Goal: Task Accomplishment & Management: Use online tool/utility

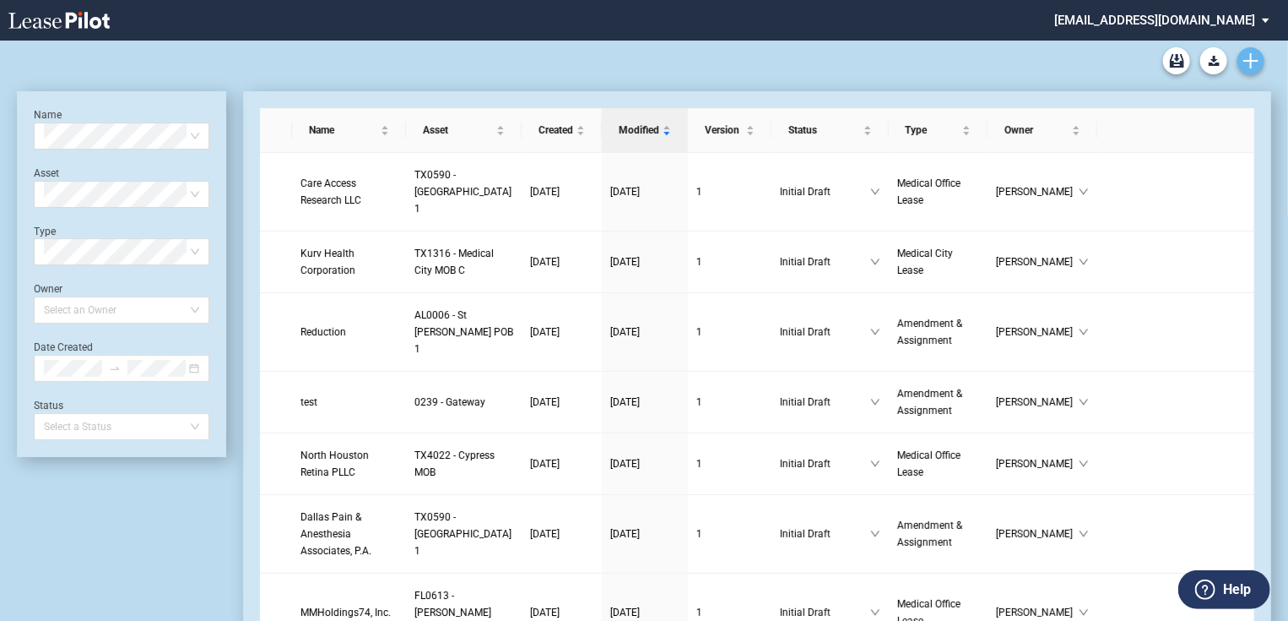
click at [1248, 60] on use "Create new document" at bounding box center [1251, 60] width 15 height 15
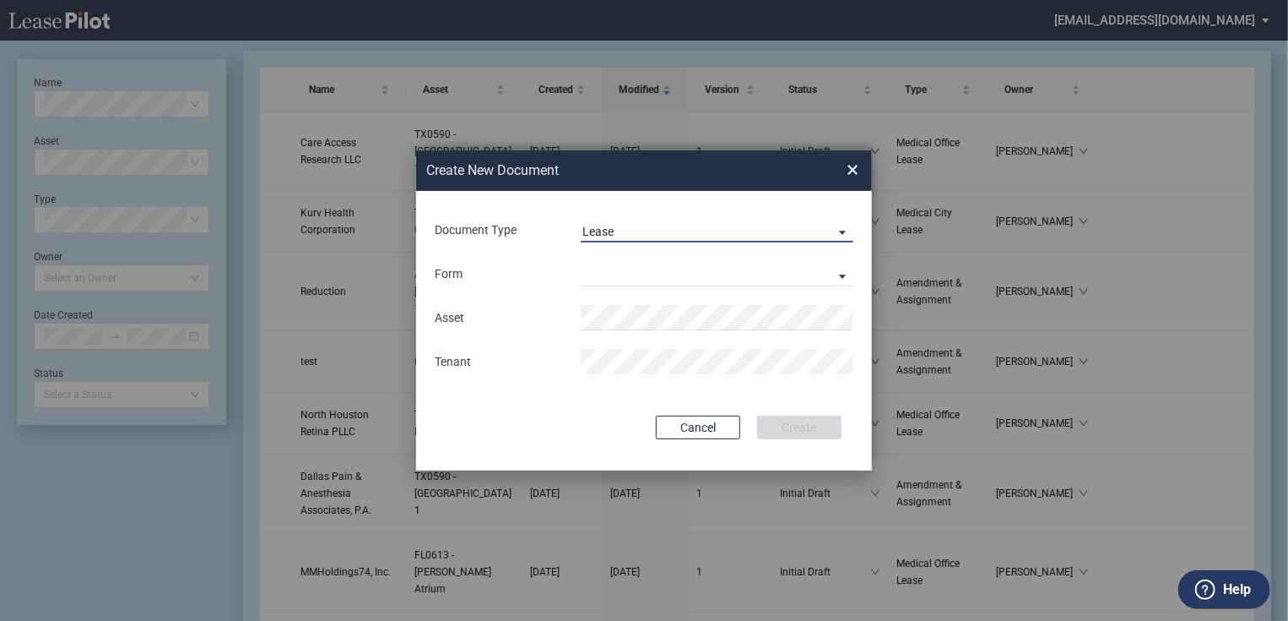
click at [837, 232] on span "Document Type: \aLease\a" at bounding box center [838, 231] width 20 height 17
click at [748, 243] on md-option "Lease" at bounding box center [719, 231] width 300 height 41
click at [740, 269] on md-select "Medical Office Lease Scottsdale Lease Louisville Lease 1370 Medical Place Lease…" at bounding box center [717, 273] width 273 height 25
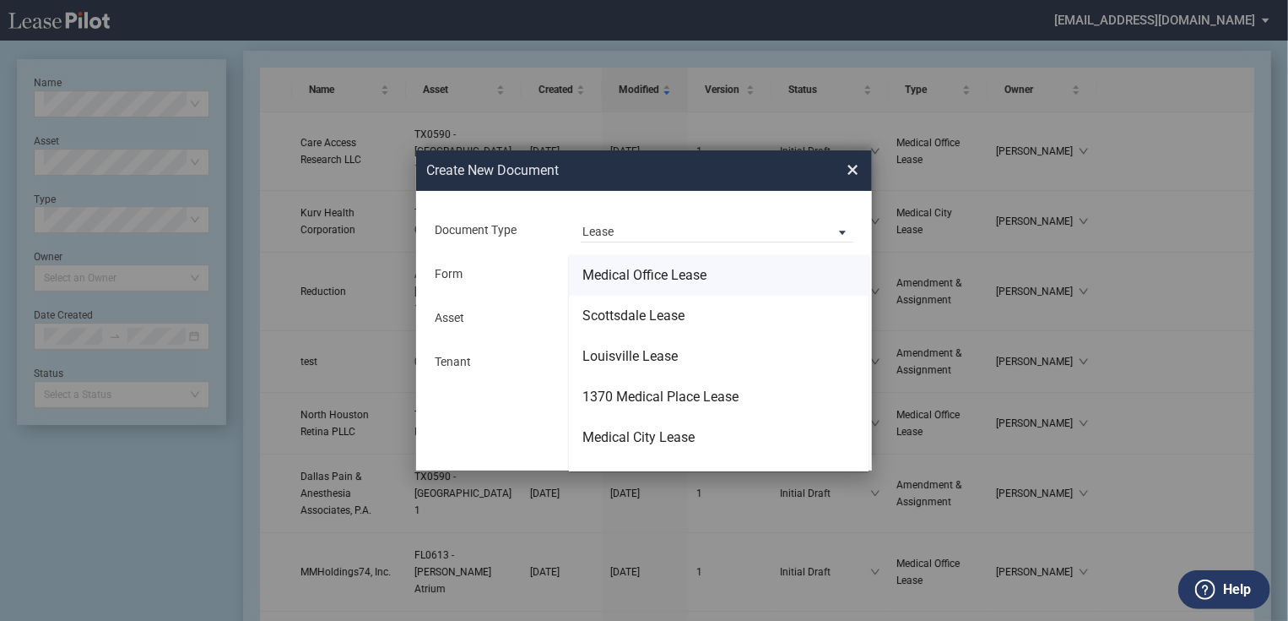
scroll to position [108, 0]
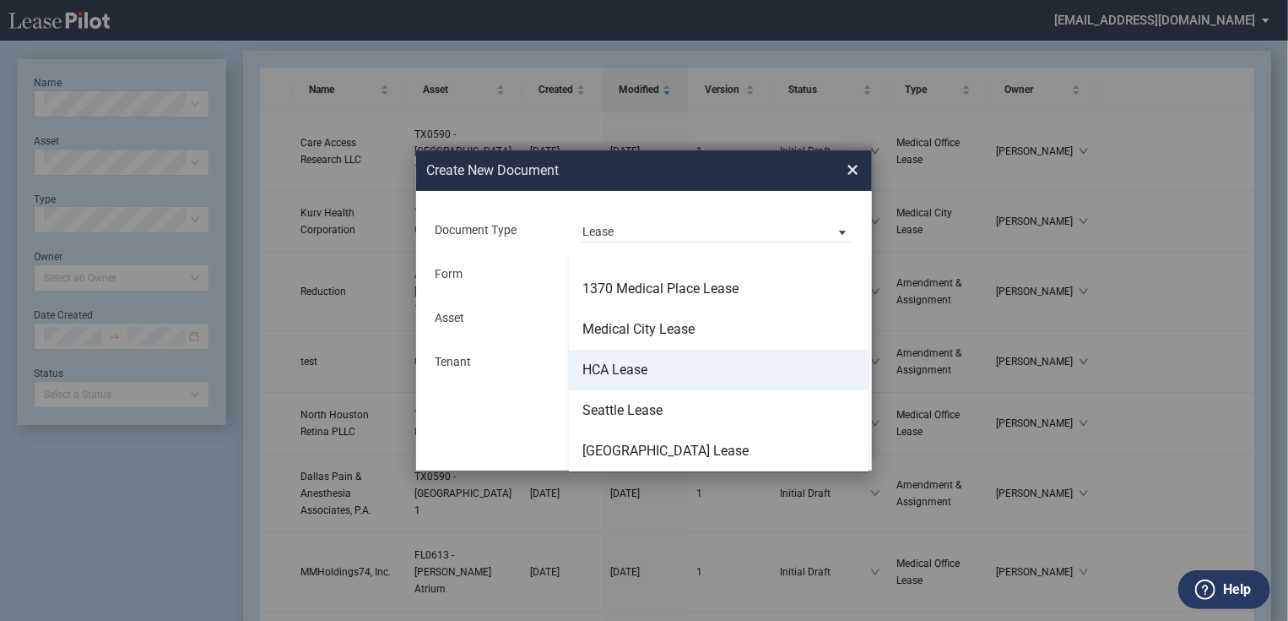
click at [648, 378] on md-option "HCA Lease" at bounding box center [719, 370] width 300 height 41
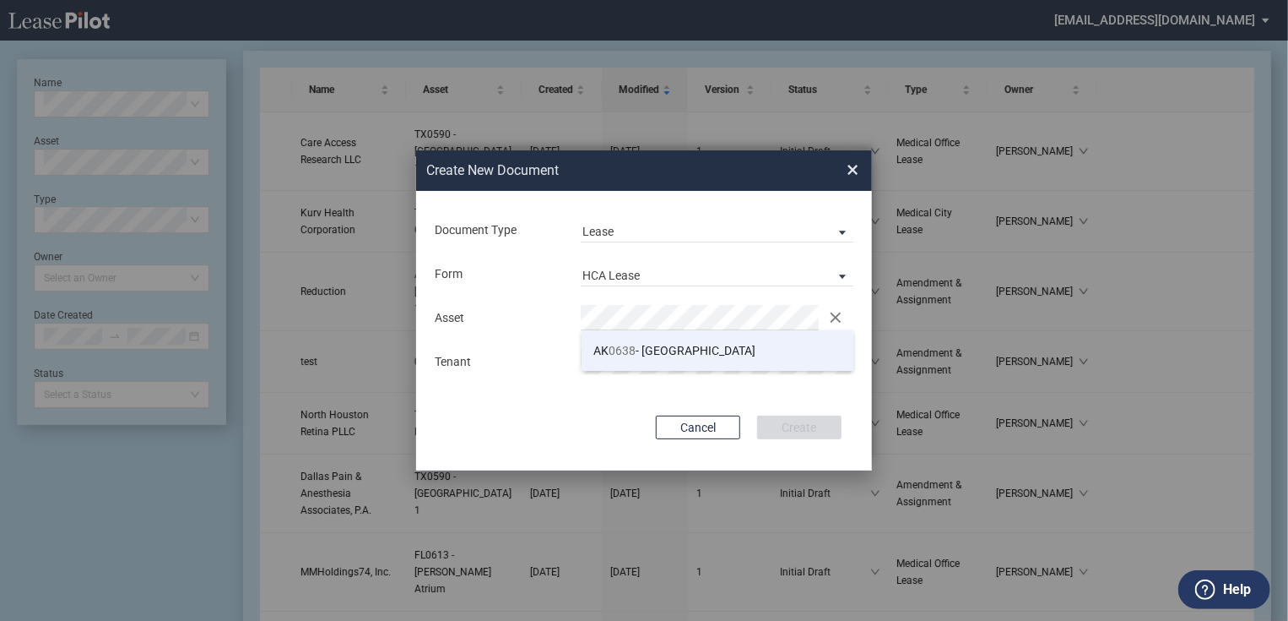
click at [654, 355] on span "AK 0638 - Denali Medical Arts Building" at bounding box center [675, 351] width 162 height 14
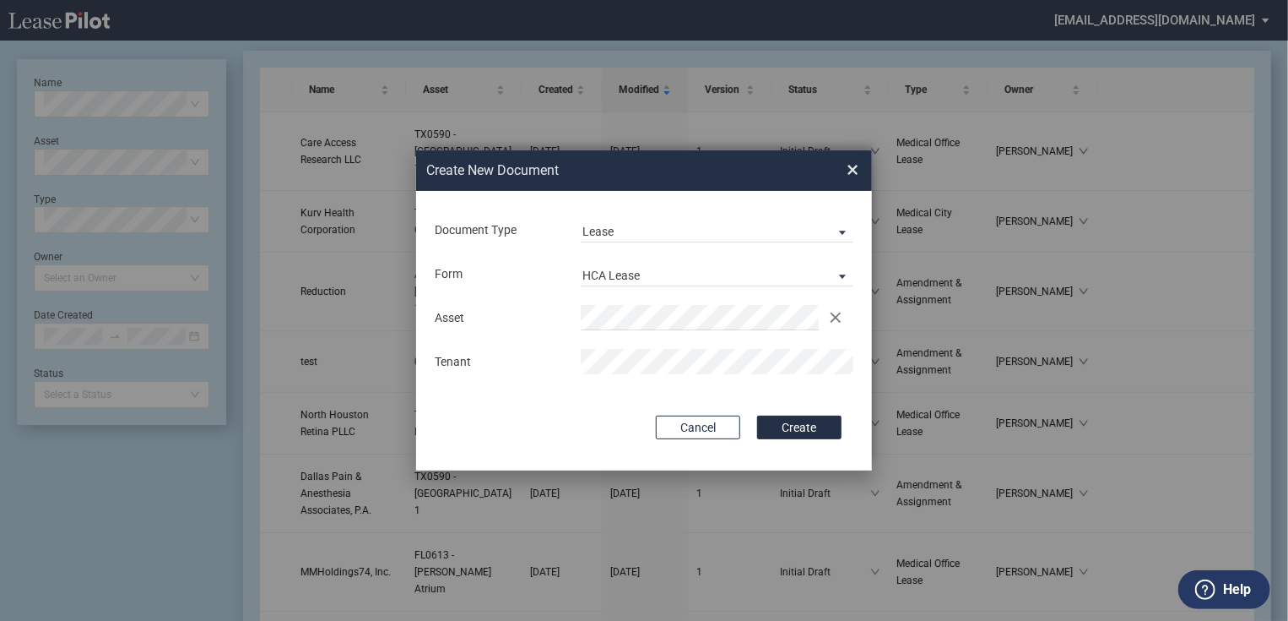
click at [757, 415] on button "Create" at bounding box center [799, 427] width 84 height 24
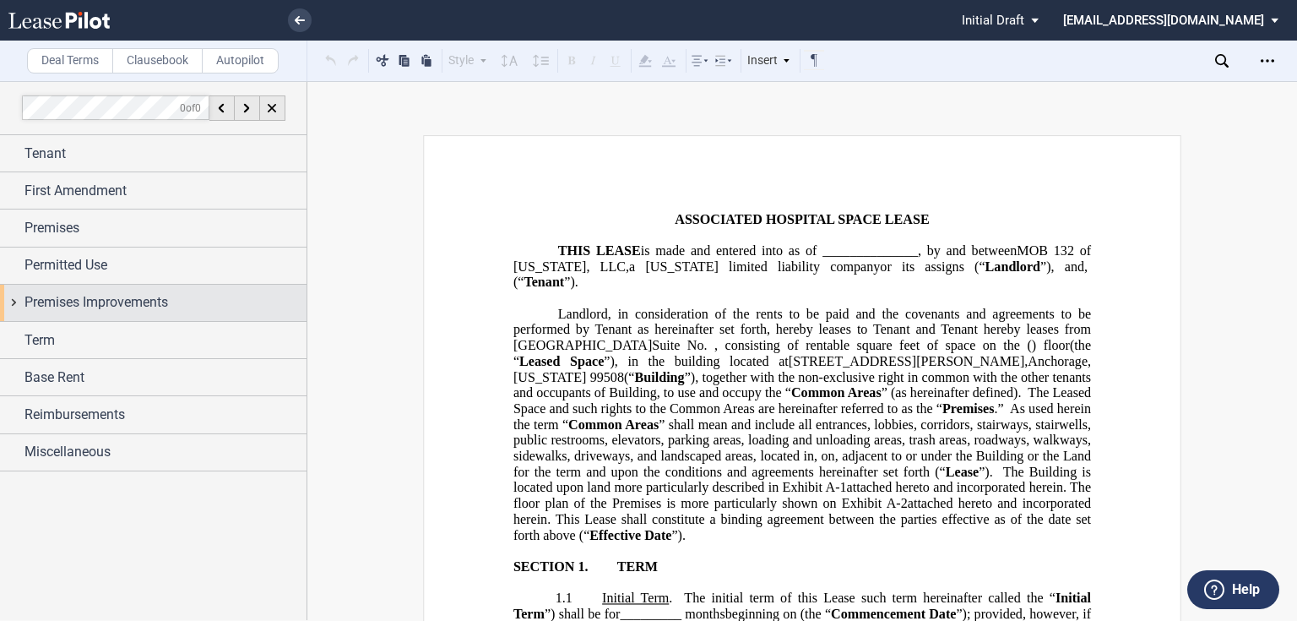
click at [207, 305] on div "Premises Improvements" at bounding box center [165, 302] width 282 height 20
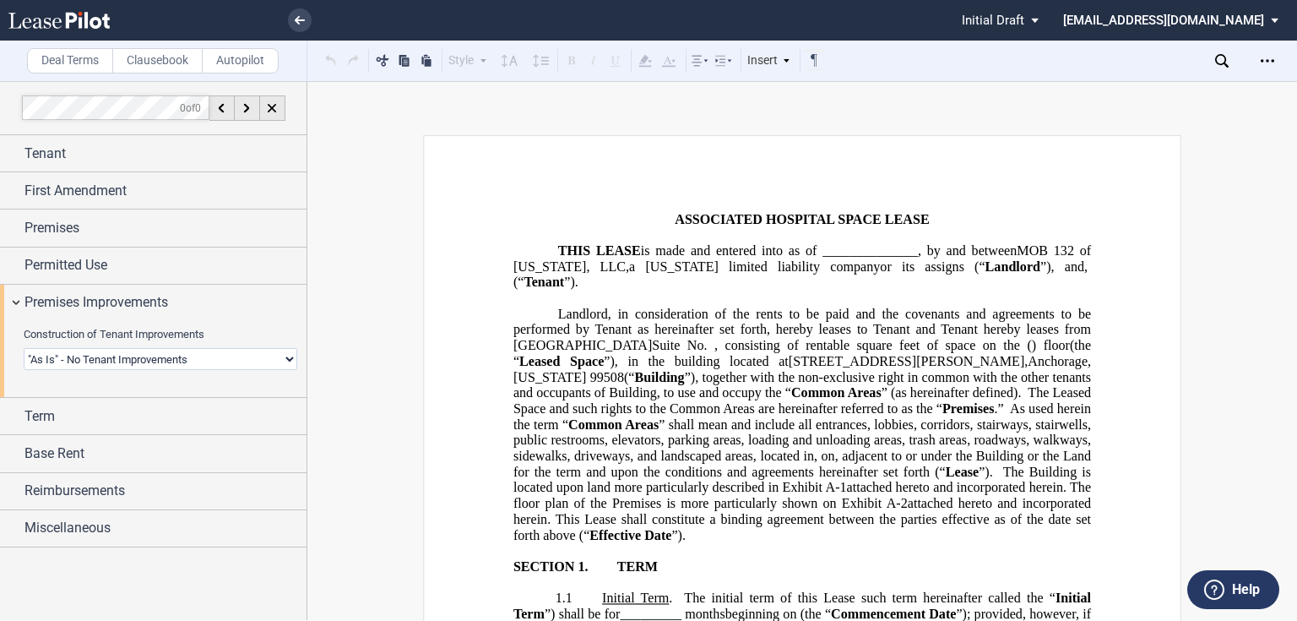
click at [170, 355] on select "Landlord Constructs Tenant Improvements Tenant Constructs Tenant Improvements "…" at bounding box center [161, 359] width 274 height 22
click at [24, 348] on select "Landlord Constructs Tenant Improvements Tenant Constructs Tenant Improvements "…" at bounding box center [161, 359] width 274 height 22
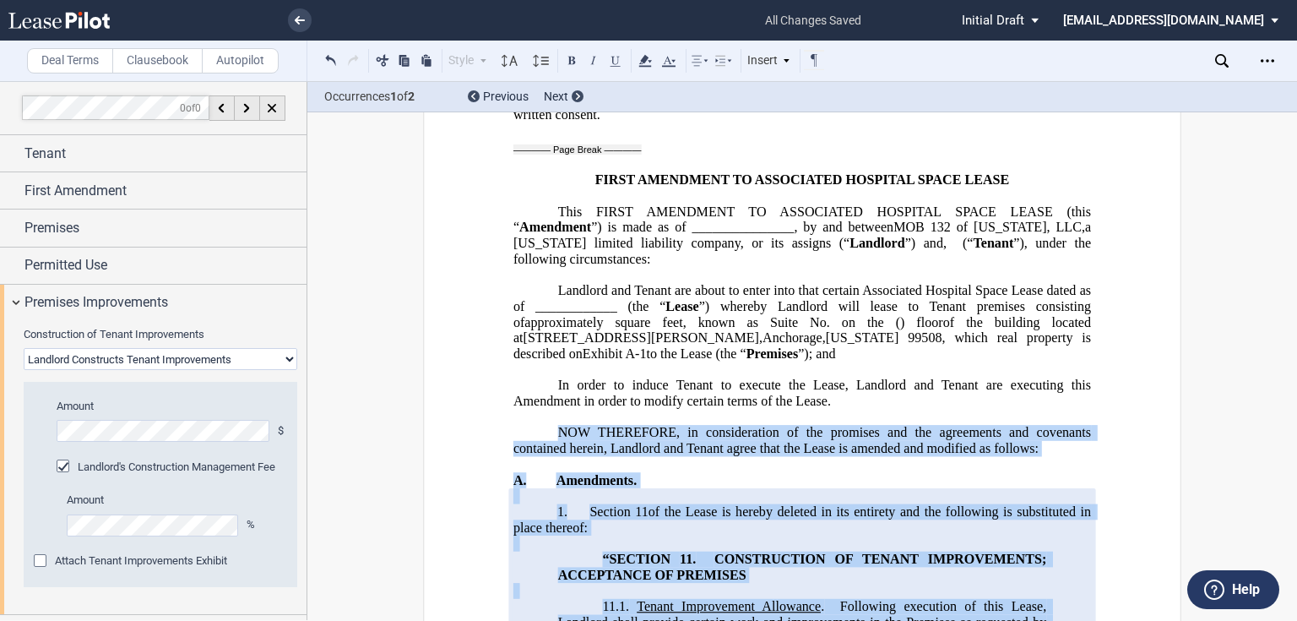
scroll to position [19505, 0]
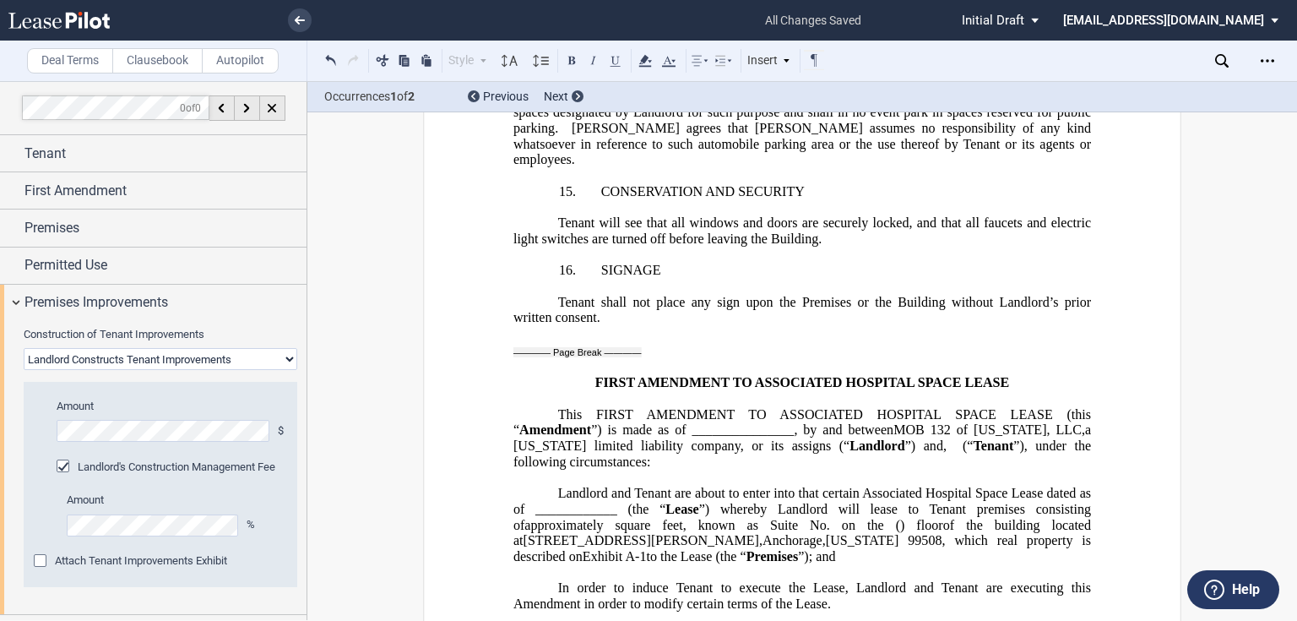
drag, startPoint x: 601, startPoint y: 482, endPoint x: 583, endPoint y: 361, distance: 122.2
click at [155, 358] on select "Landlord Constructs Tenant Improvements Tenant Constructs Tenant Improvements "…" at bounding box center [161, 359] width 274 height 22
click at [24, 348] on select "Landlord Constructs Tenant Improvements Tenant Constructs Tenant Improvements "…" at bounding box center [161, 359] width 274 height 22
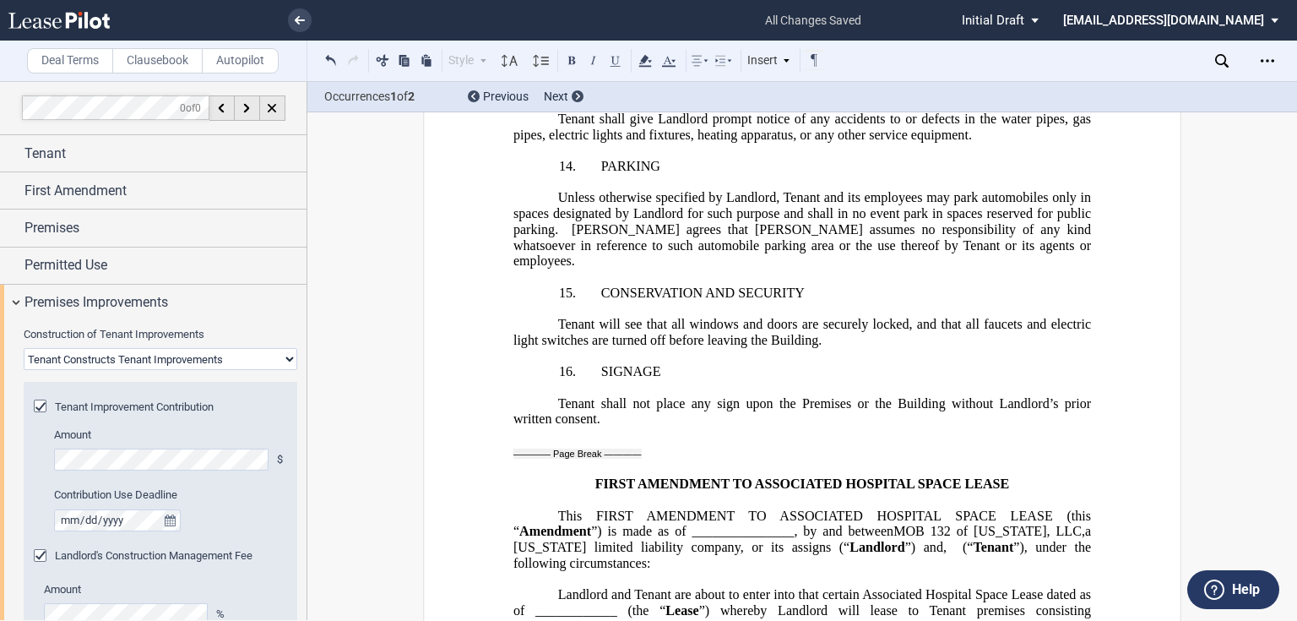
scroll to position [19606, 0]
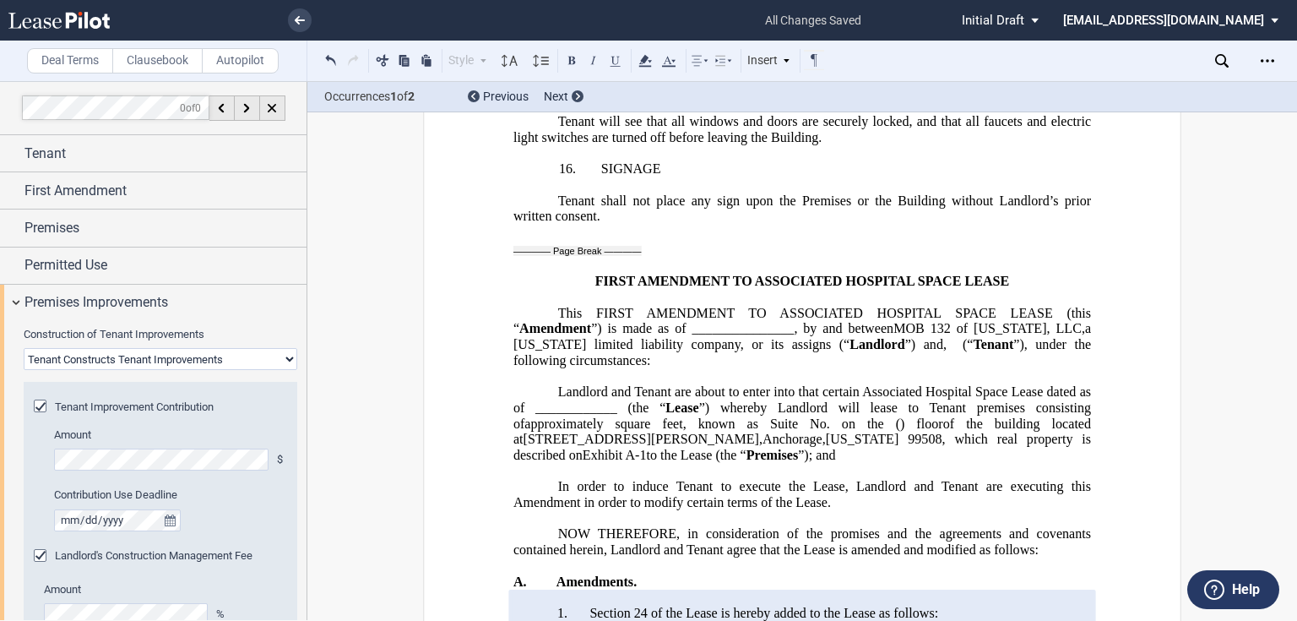
drag, startPoint x: 643, startPoint y: 316, endPoint x: 592, endPoint y: 263, distance: 73.4
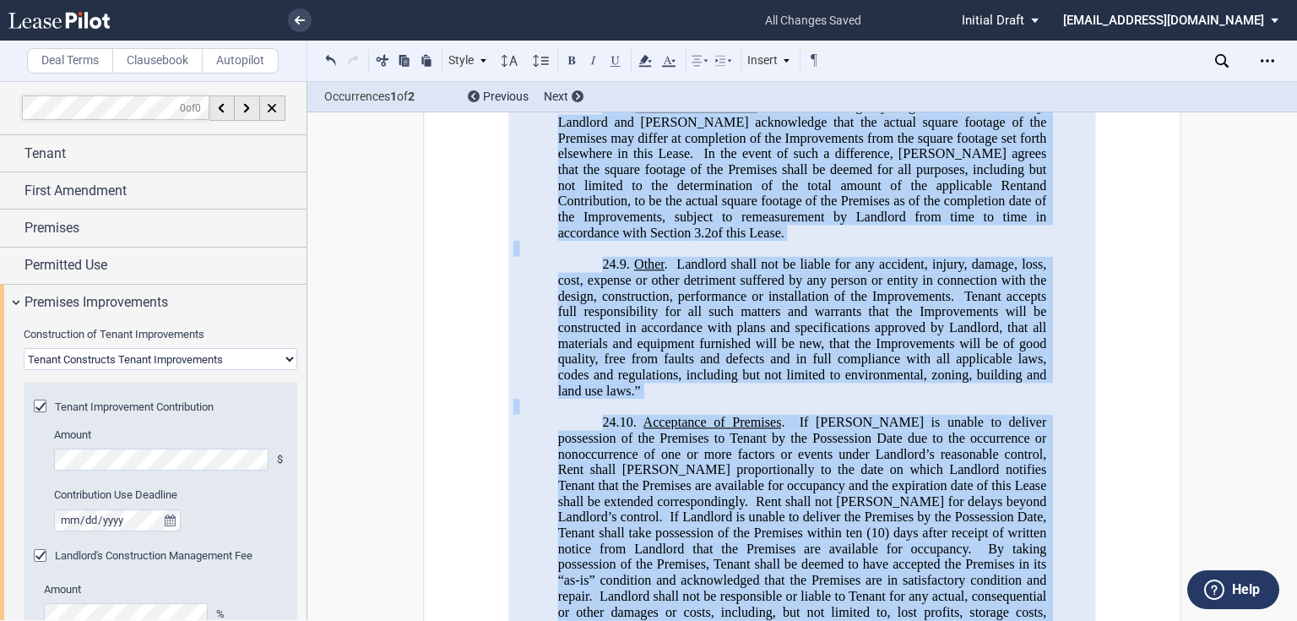
scroll to position [22213, 0]
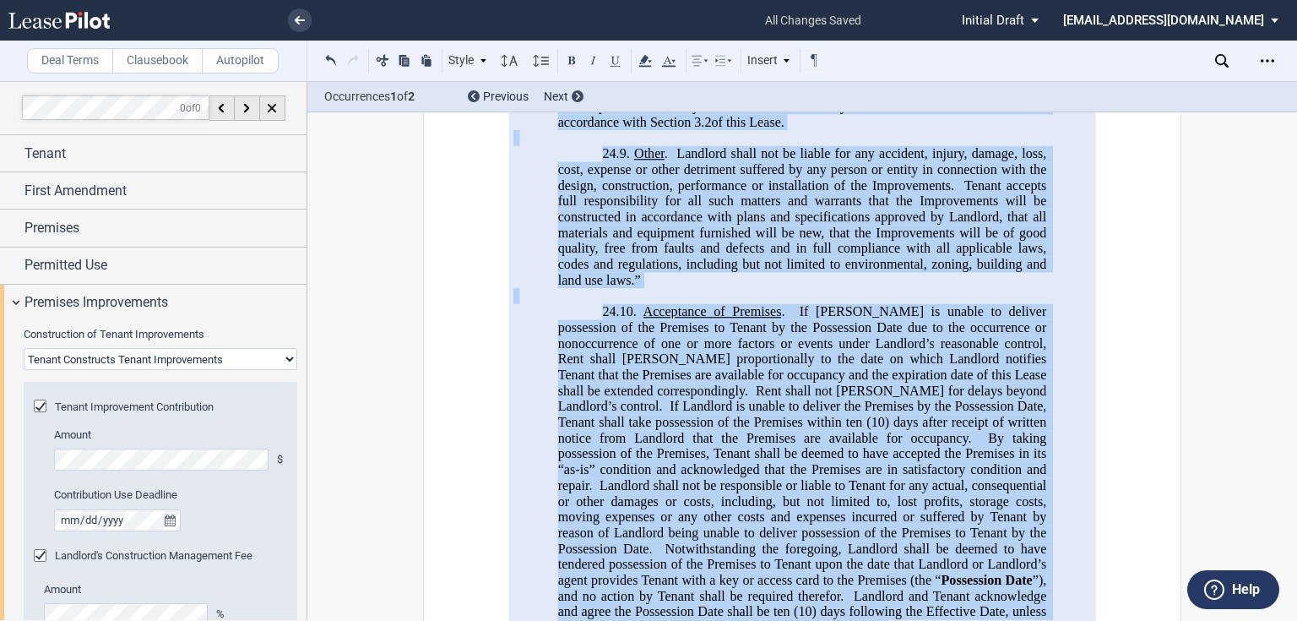
drag, startPoint x: 584, startPoint y: 257, endPoint x: 712, endPoint y: 262, distance: 127.6
click at [163, 358] on select "Landlord Constructs Tenant Improvements Tenant Constructs Tenant Improvements "…" at bounding box center [161, 359] width 274 height 22
select select "landlord"
click at [24, 348] on select "Landlord Constructs Tenant Improvements Tenant Constructs Tenant Improvements "…" at bounding box center [161, 359] width 274 height 22
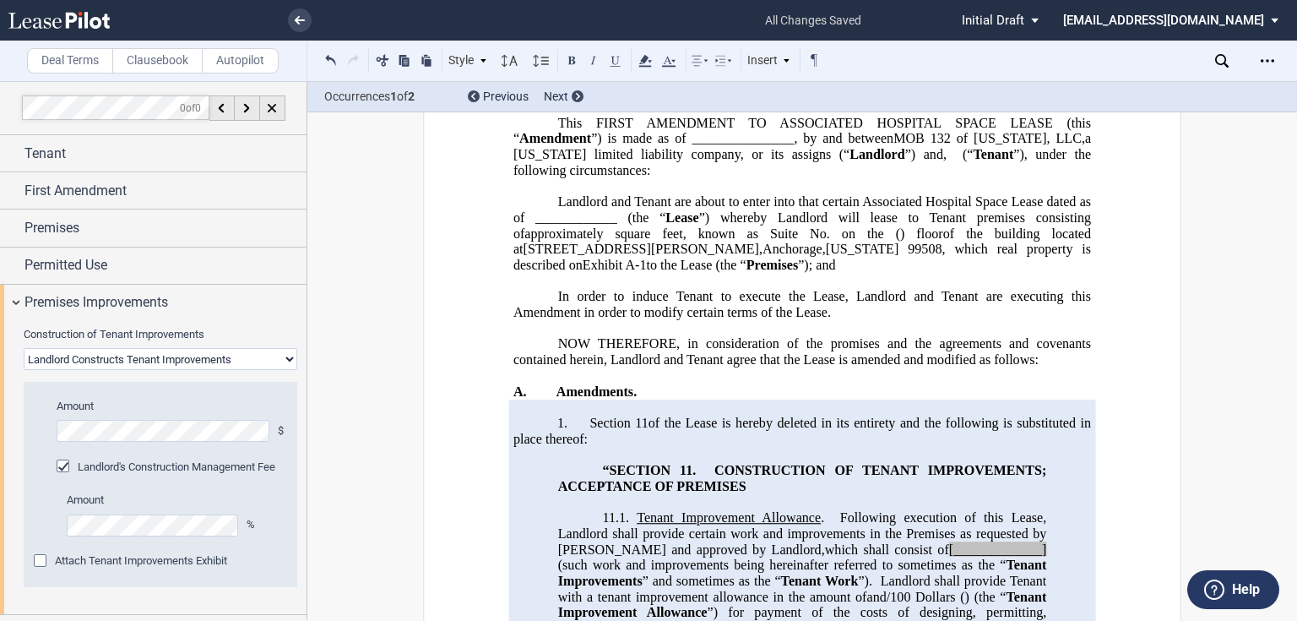
scroll to position [19661, 0]
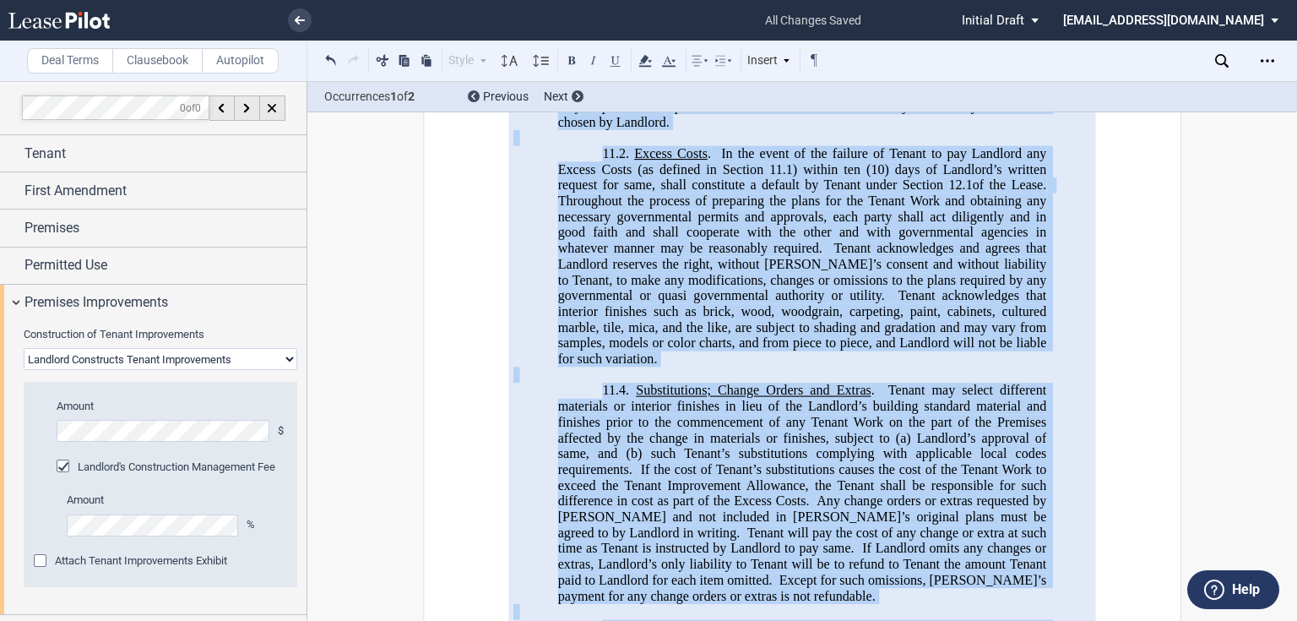
scroll to position [20877, 0]
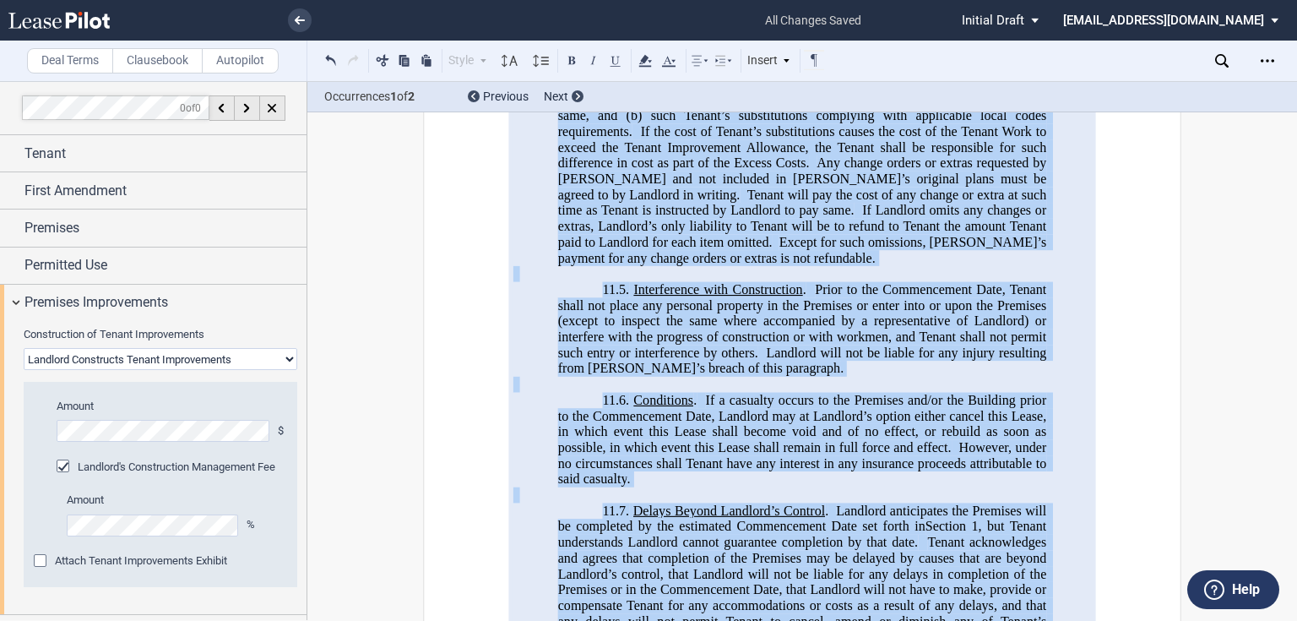
drag, startPoint x: 580, startPoint y: 202, endPoint x: 594, endPoint y: 476, distance: 274.8
click at [594, 476] on div "﻿ FIRST AMENDMENT TO ASSOCIATED HOSPITAL SPACE LEASE ﻿ This FIRST AMENDMENT TO …" at bounding box center [802, 401] width 578 height 2894
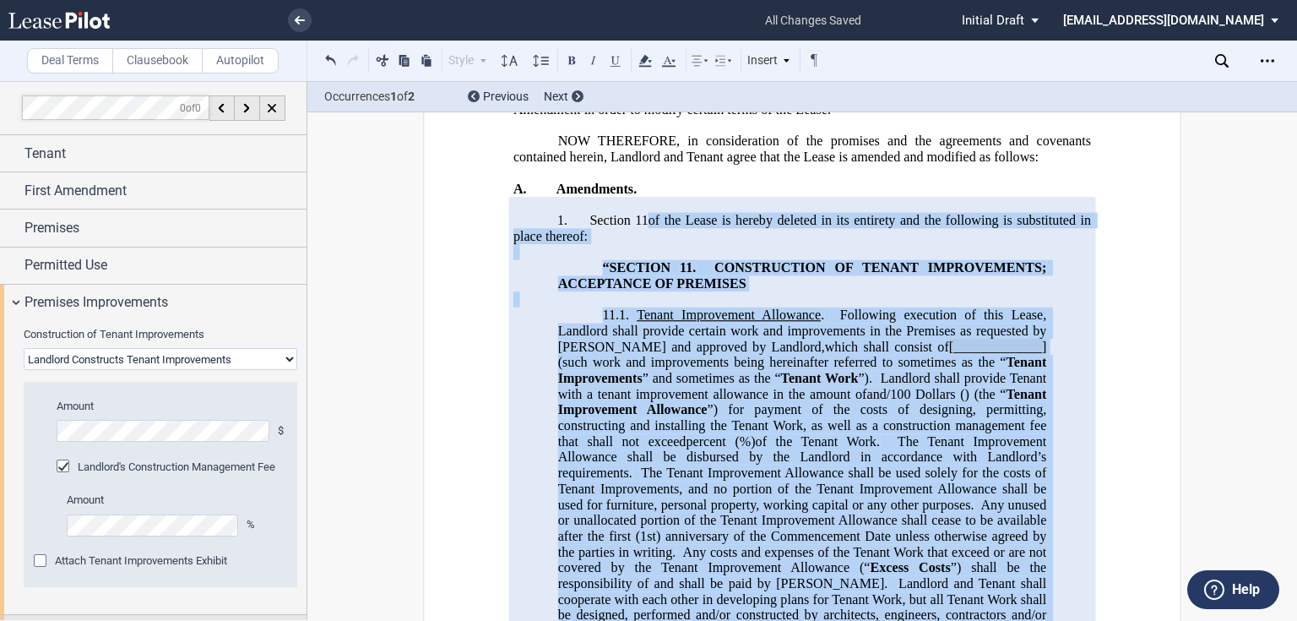
scroll to position [142, 0]
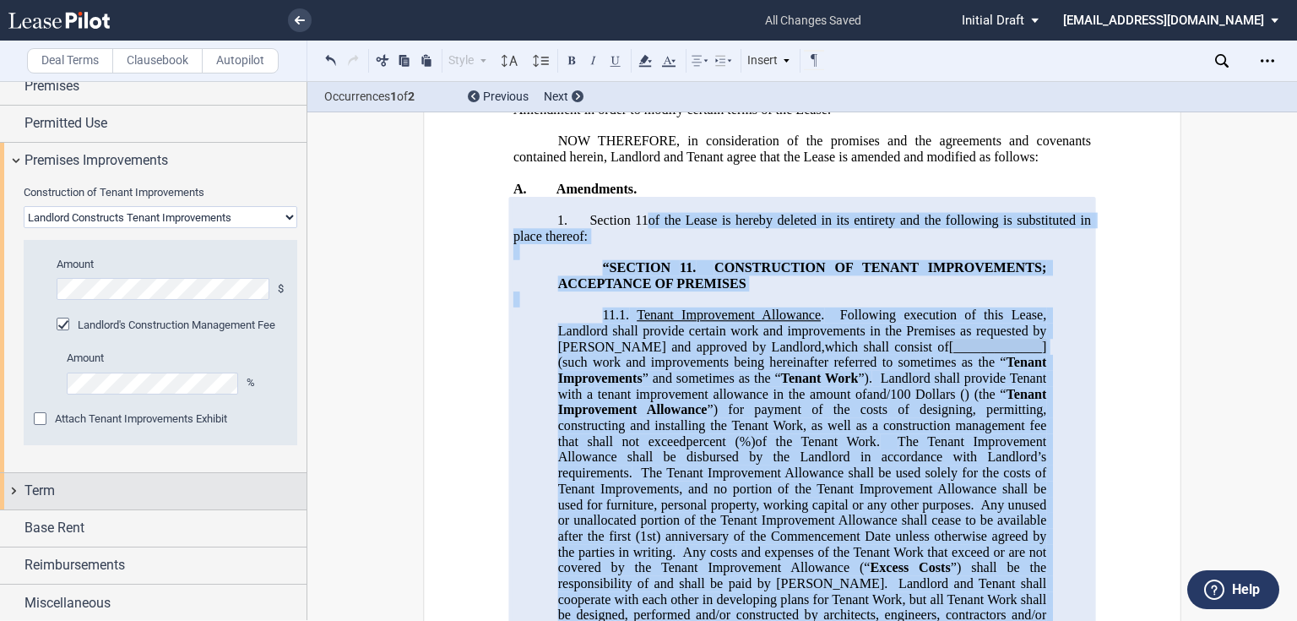
click at [182, 494] on div "Term" at bounding box center [165, 490] width 282 height 20
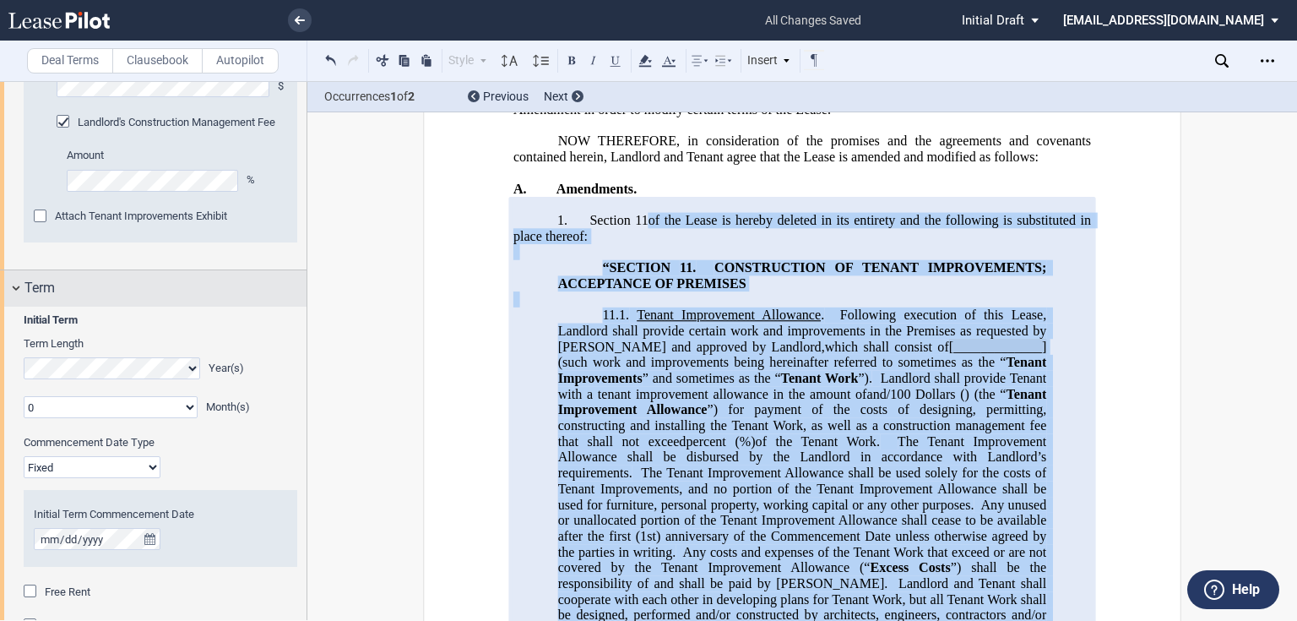
scroll to position [480, 0]
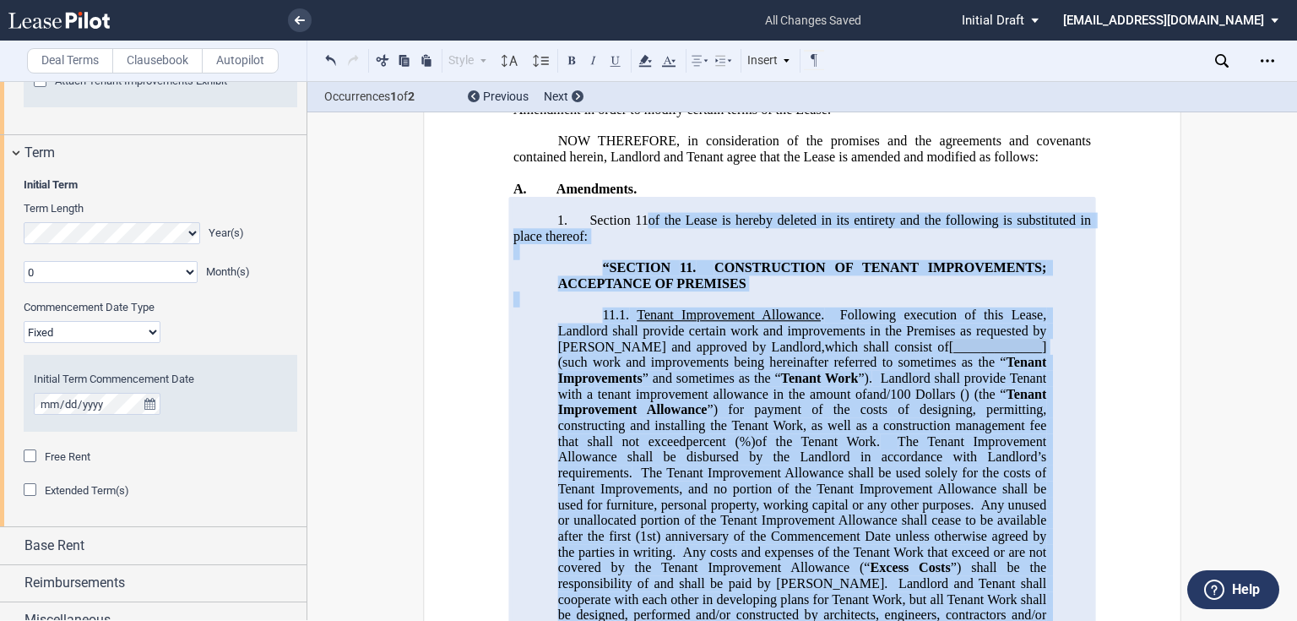
click at [118, 334] on select "Fixed Floating" at bounding box center [92, 332] width 137 height 22
select select "floating"
click at [24, 321] on select "Fixed Floating" at bounding box center [92, 332] width 137 height 22
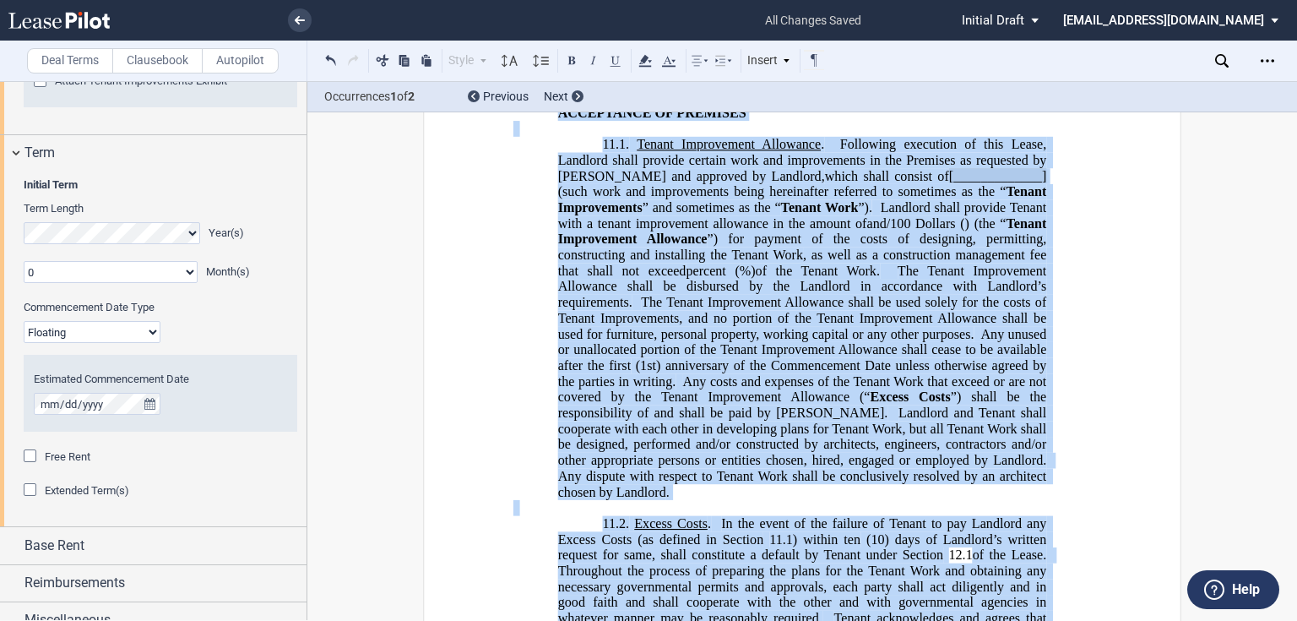
scroll to position [20304, 0]
